Goal: Task Accomplishment & Management: Use online tool/utility

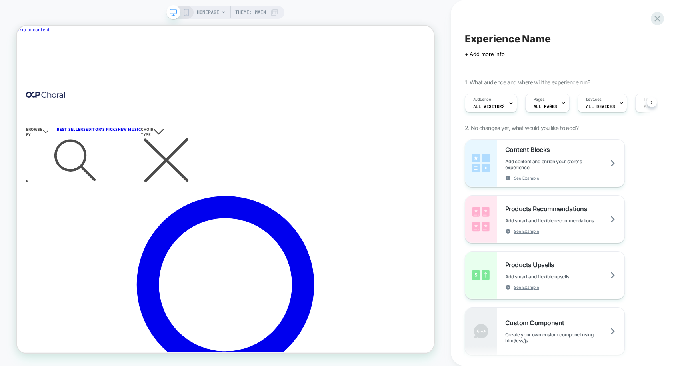
scroll to position [0, 0]
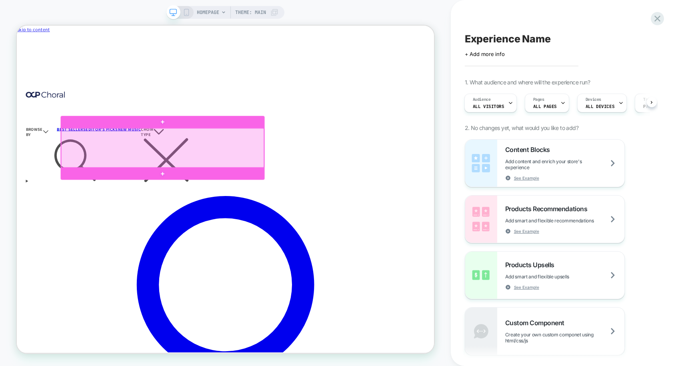
click at [198, 187] on div at bounding box center [211, 188] width 270 height 52
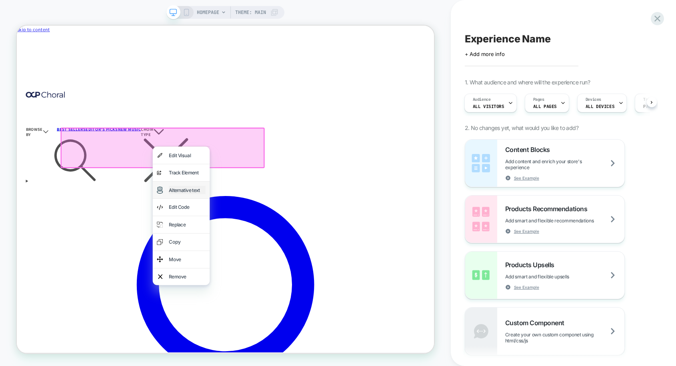
click at [240, 248] on div "Alternative text" at bounding box center [244, 245] width 49 height 12
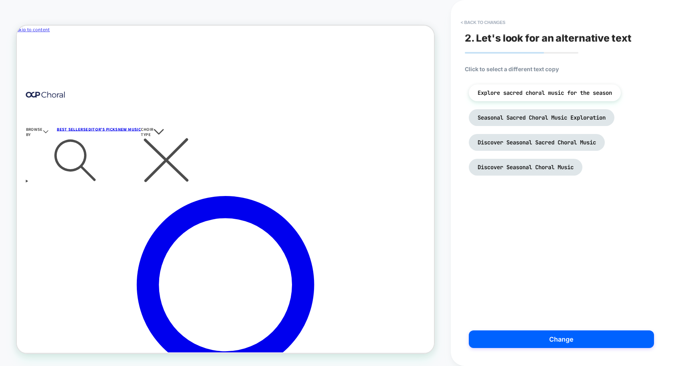
click at [543, 227] on div "2. Let's look for an alternative text Click to select a different text copy Exp…" at bounding box center [559, 183] width 197 height 350
click at [532, 146] on span "Discover Seasonal Sacred Choral Music" at bounding box center [537, 142] width 118 height 7
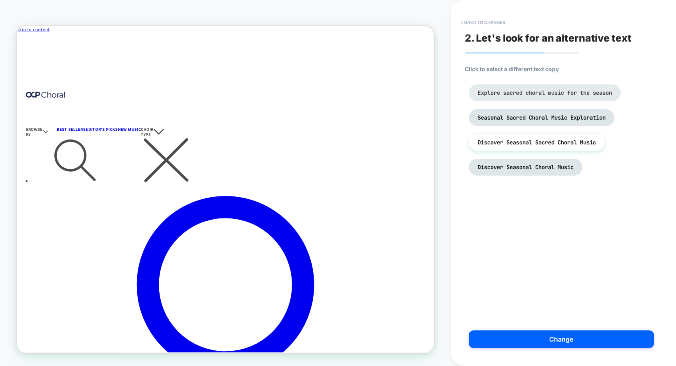
click at [520, 95] on span "Explore sacred choral music for the season" at bounding box center [545, 92] width 134 height 7
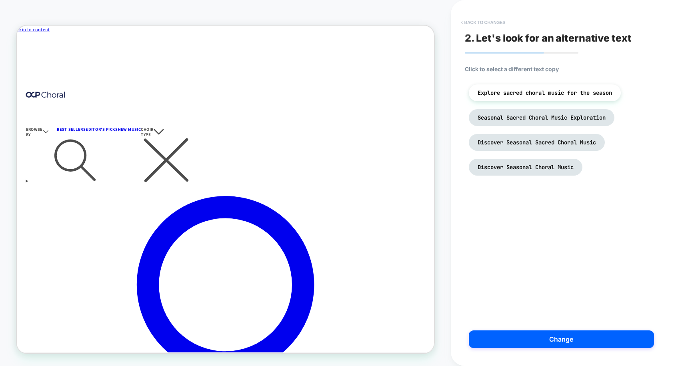
click at [474, 22] on button "< Back to changes" at bounding box center [483, 22] width 53 height 13
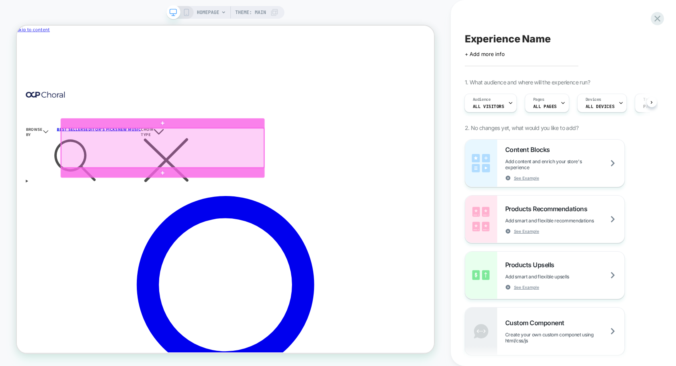
click at [192, 176] on div at bounding box center [211, 188] width 270 height 52
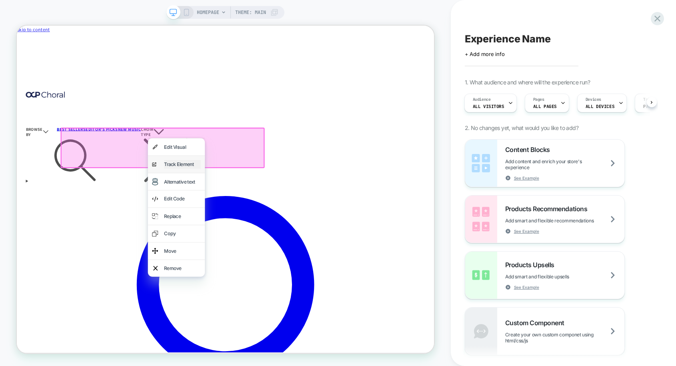
click at [226, 210] on div "Track Element" at bounding box center [237, 211] width 49 height 12
